Goal: Submit feedback/report problem: Submit feedback/report problem

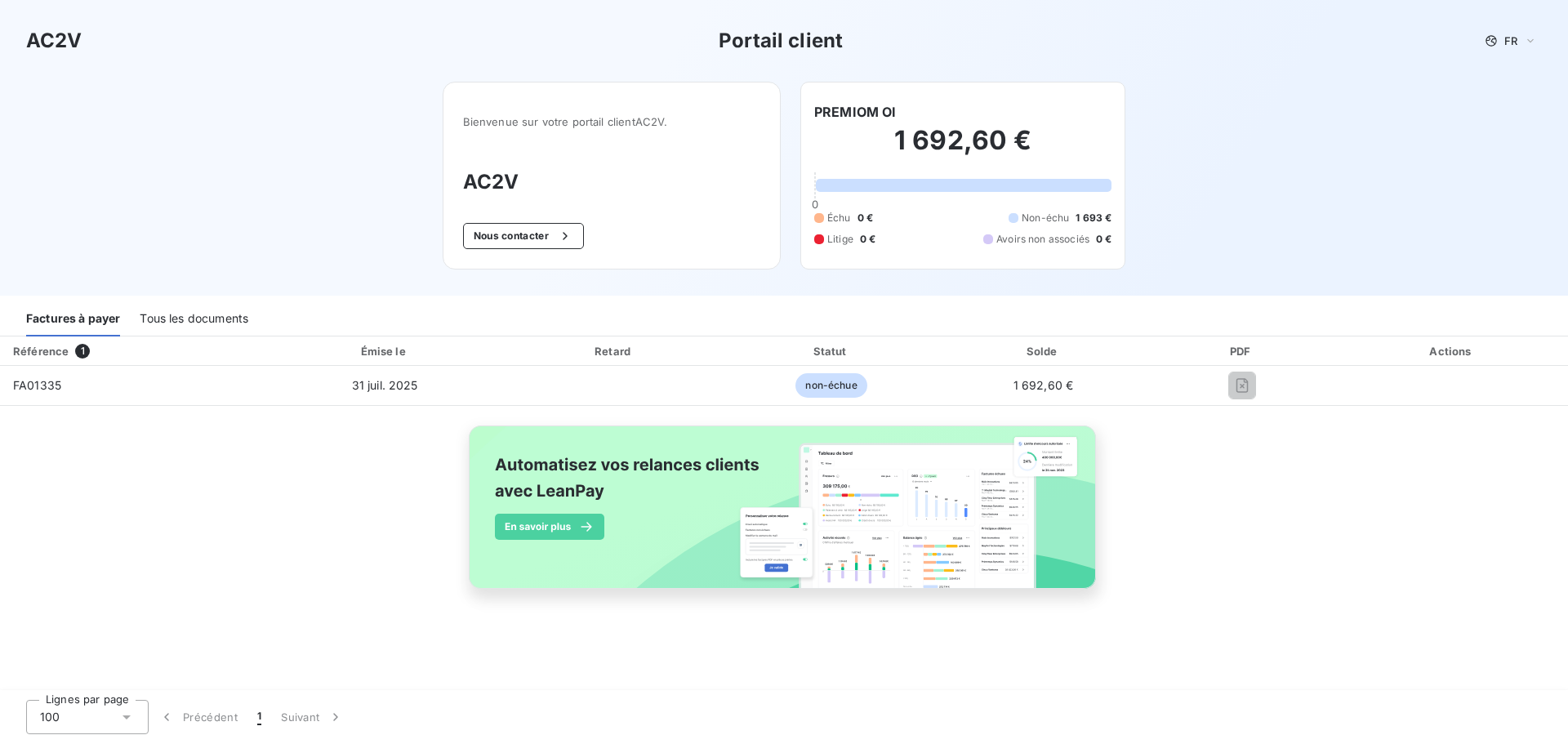
click at [174, 315] on div "Tous les documents" at bounding box center [194, 319] width 109 height 34
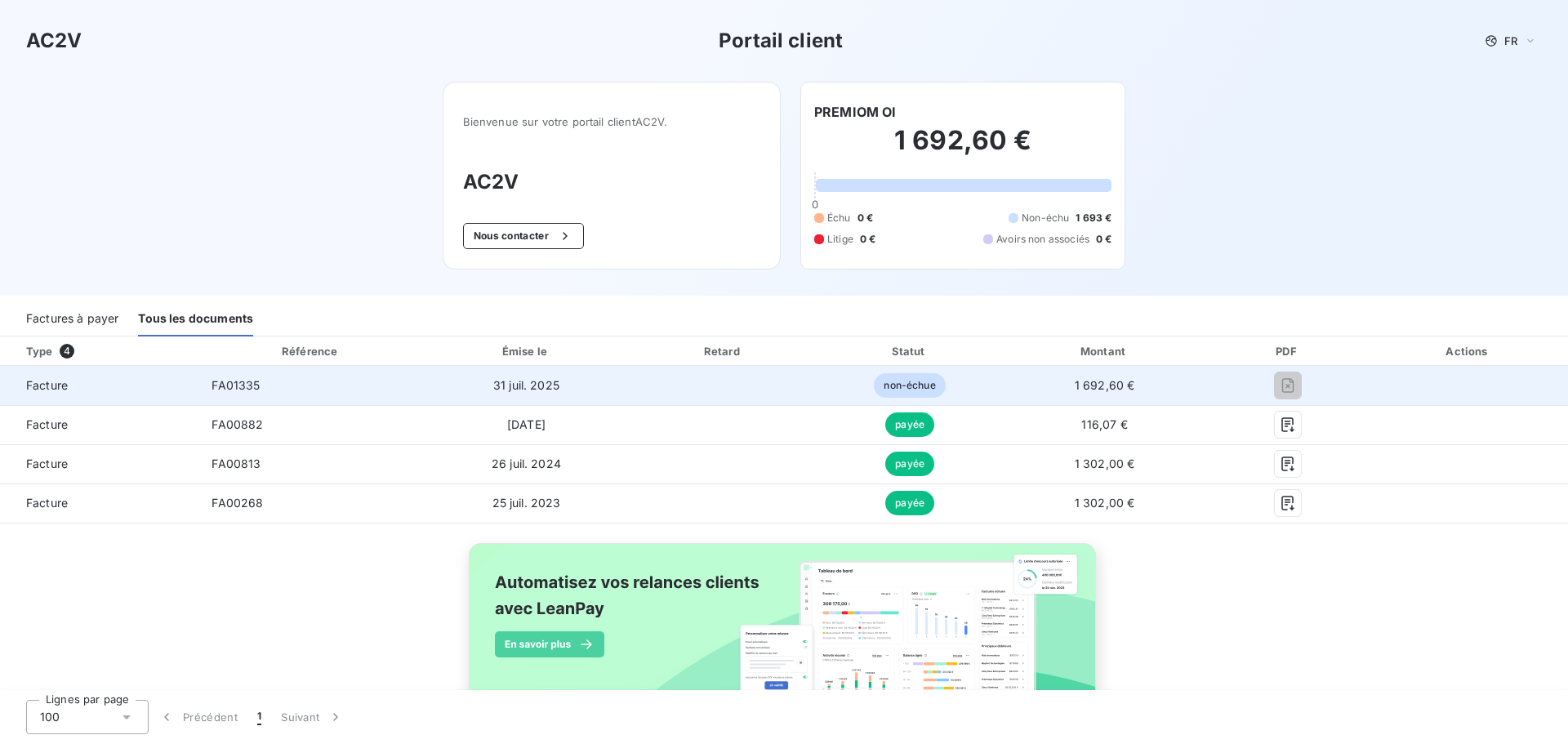
click at [879, 386] on span "non-échue" at bounding box center [910, 385] width 71 height 25
click at [524, 386] on span "31 juil. 2025" at bounding box center [526, 385] width 66 height 14
click at [189, 394] on td "Facture" at bounding box center [99, 385] width 199 height 39
click at [78, 380] on span "Facture" at bounding box center [98, 385] width 172 height 16
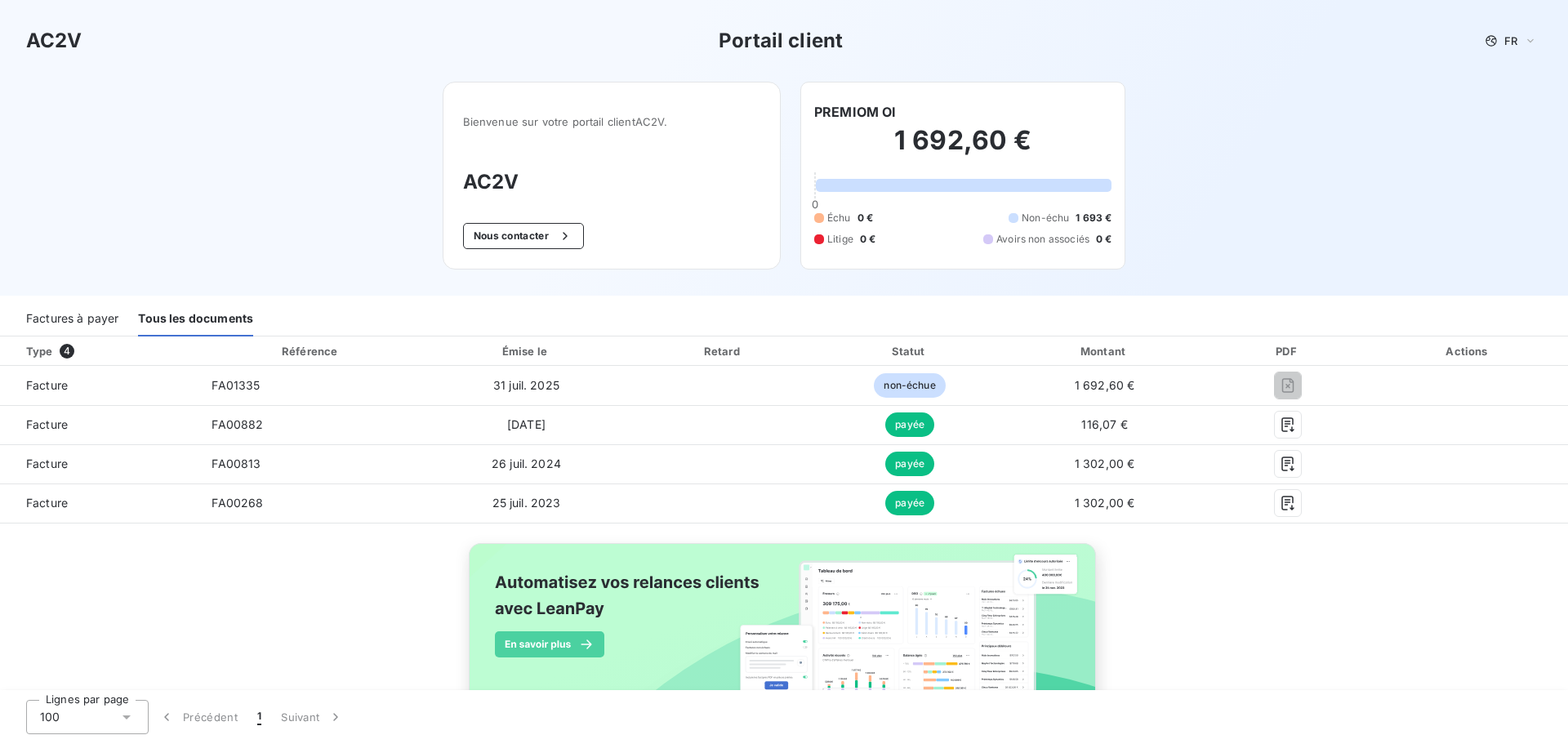
click at [126, 266] on div "AC2V Portail client FR Bienvenue sur votre portail client AC2V . AC2V Nous cont…" at bounding box center [784, 148] width 1568 height 295
click at [93, 314] on div "Factures à payer" at bounding box center [72, 319] width 92 height 34
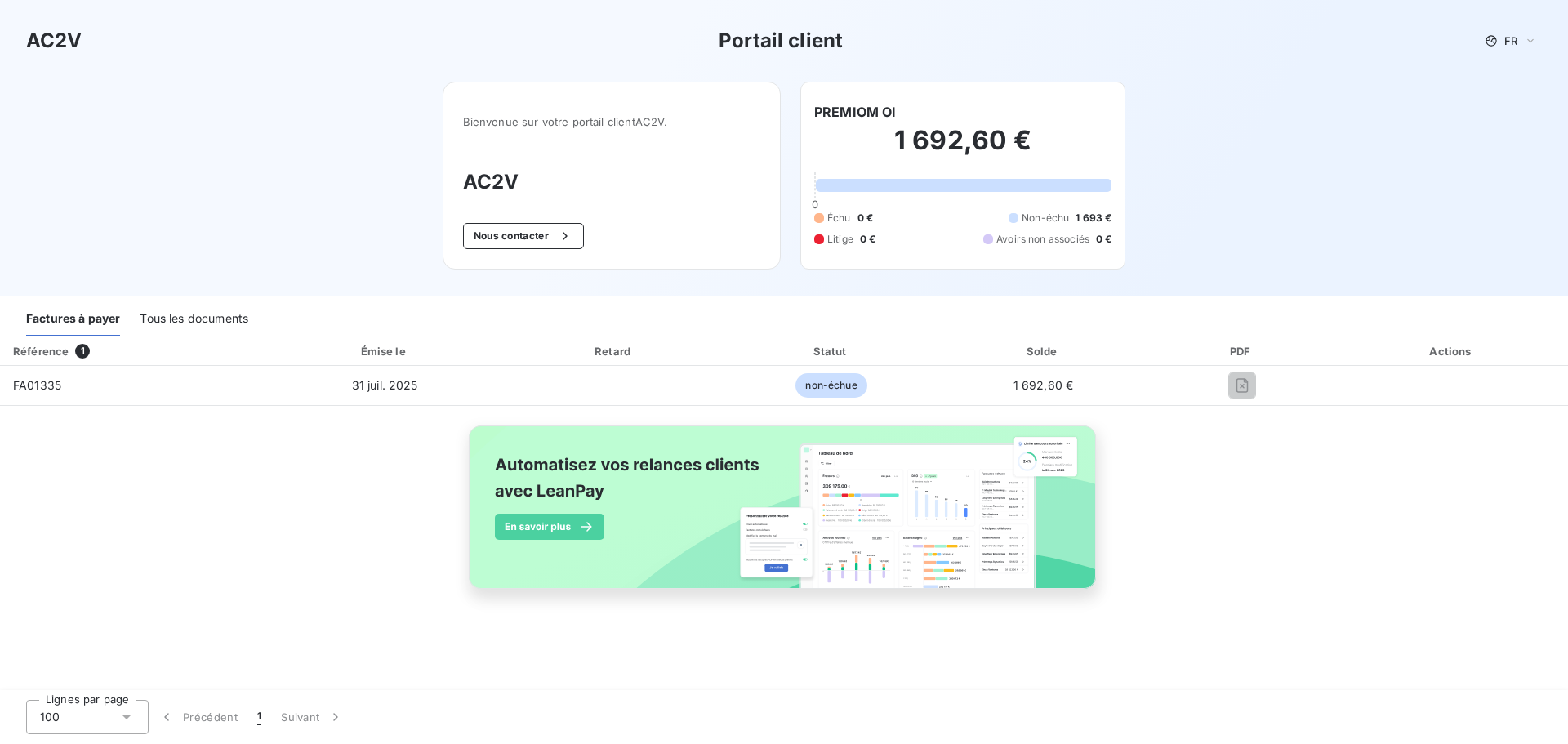
click at [543, 235] on button "Nous contacter" at bounding box center [524, 236] width 120 height 26
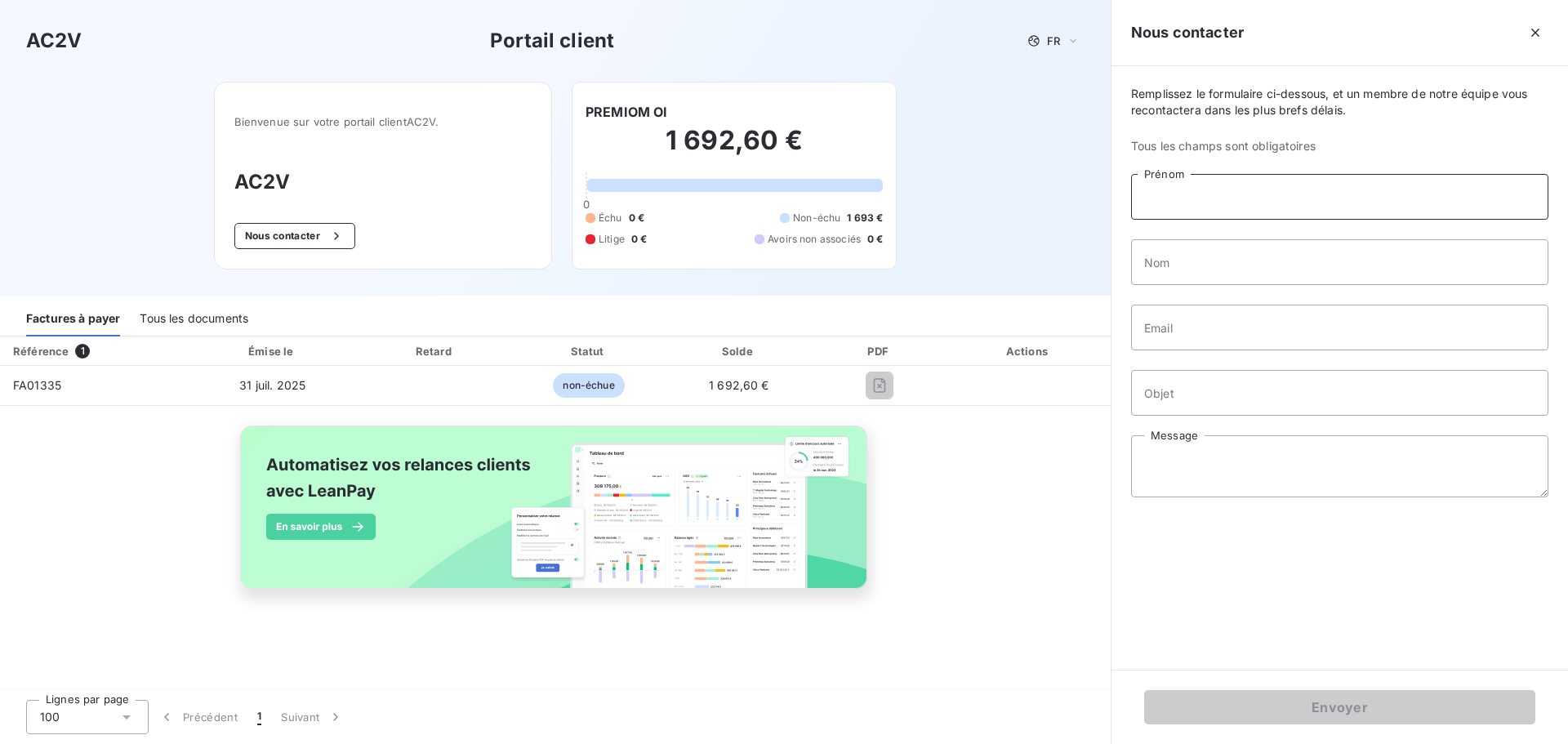
click at [1269, 199] on input "Prénom" at bounding box center [1340, 197] width 417 height 46
type input "[PERSON_NAME]"
type input "MAILLOT"
type input "[EMAIL_ADDRESS][DOMAIN_NAME]"
click at [1227, 394] on input "Objet" at bounding box center [1340, 393] width 417 height 46
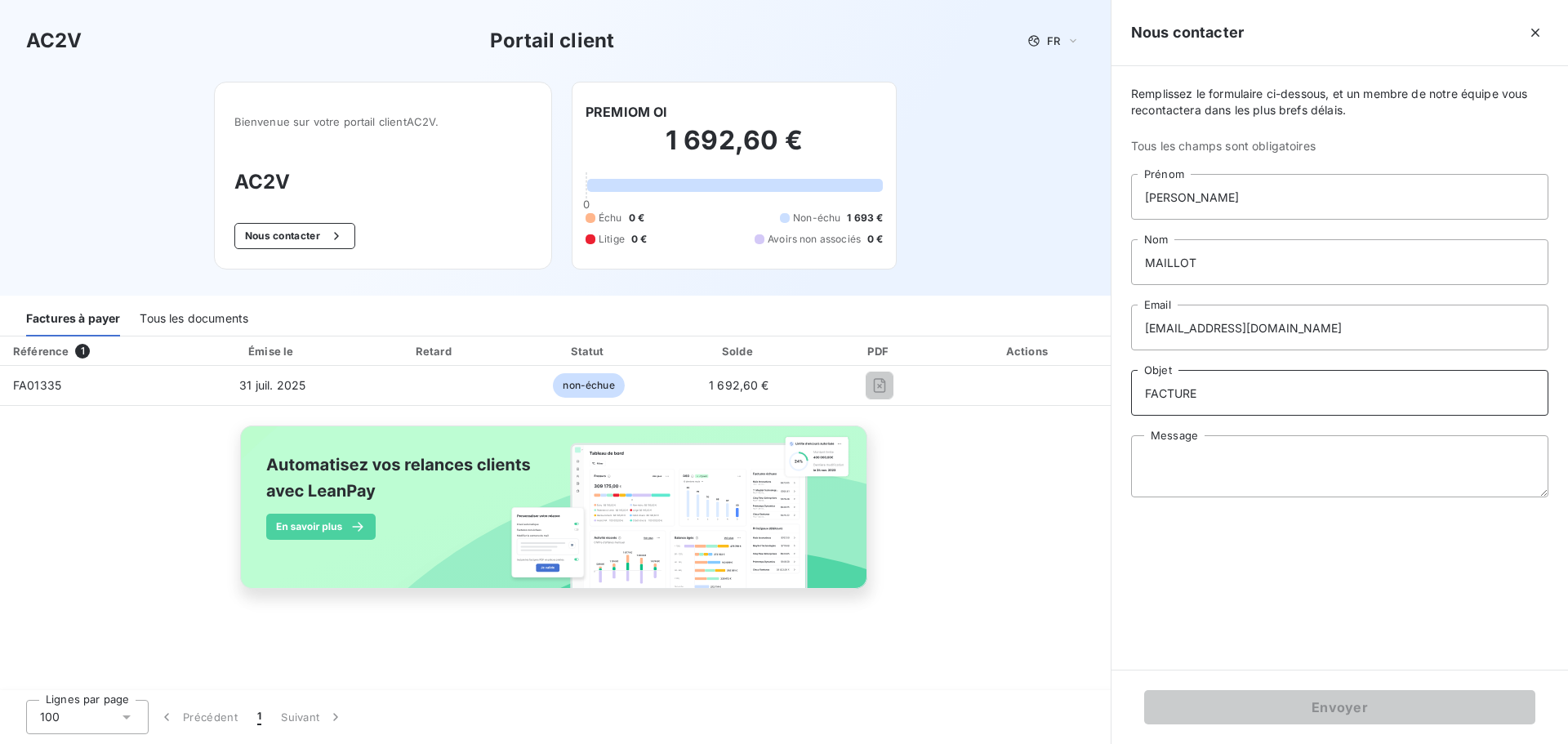
type input "FACTURE"
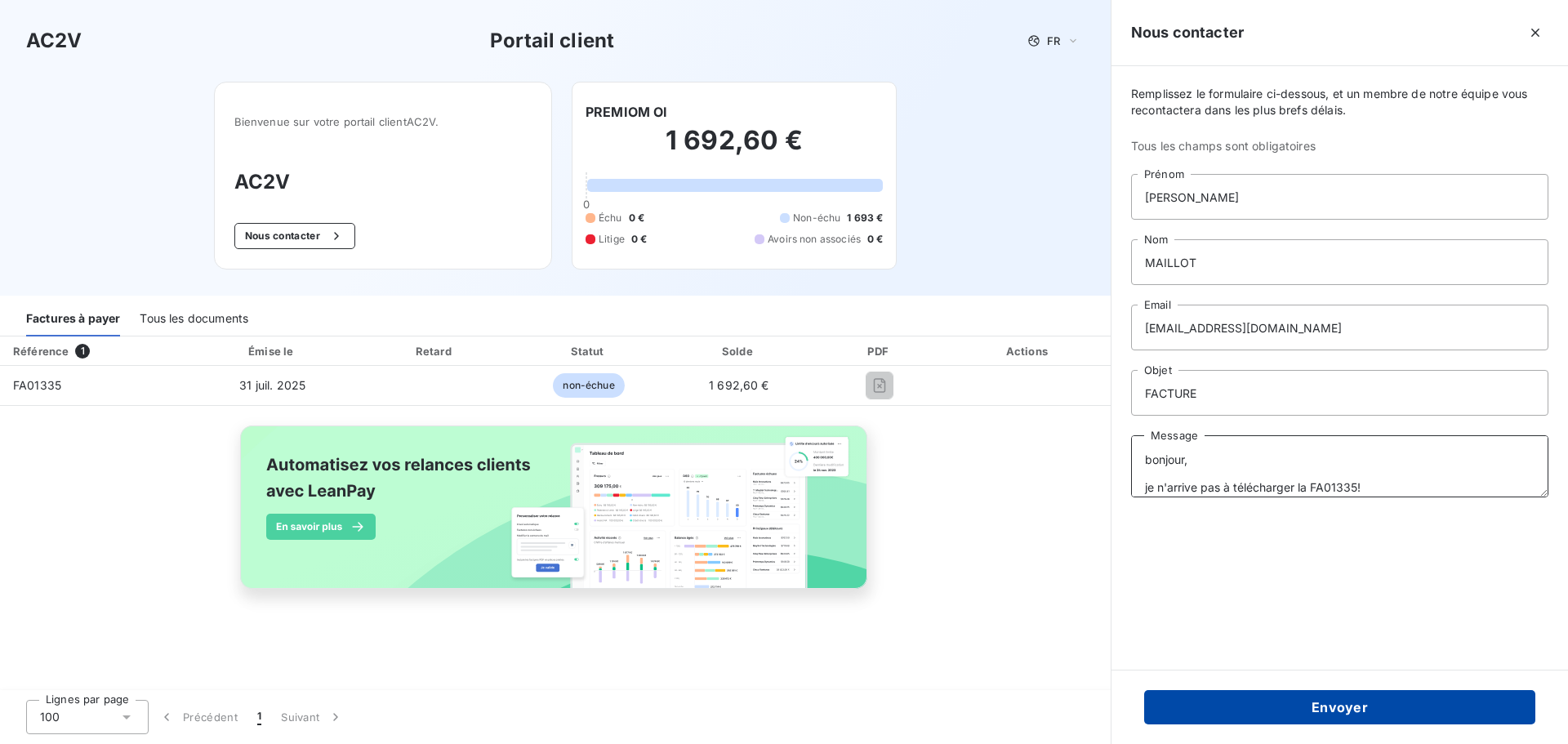
type textarea "bonjour, je n'arrive pas à télécharger la FA01335!"
click at [1354, 709] on button "Envoyer" at bounding box center [1340, 707] width 391 height 34
